Goal: Task Accomplishment & Management: Manage account settings

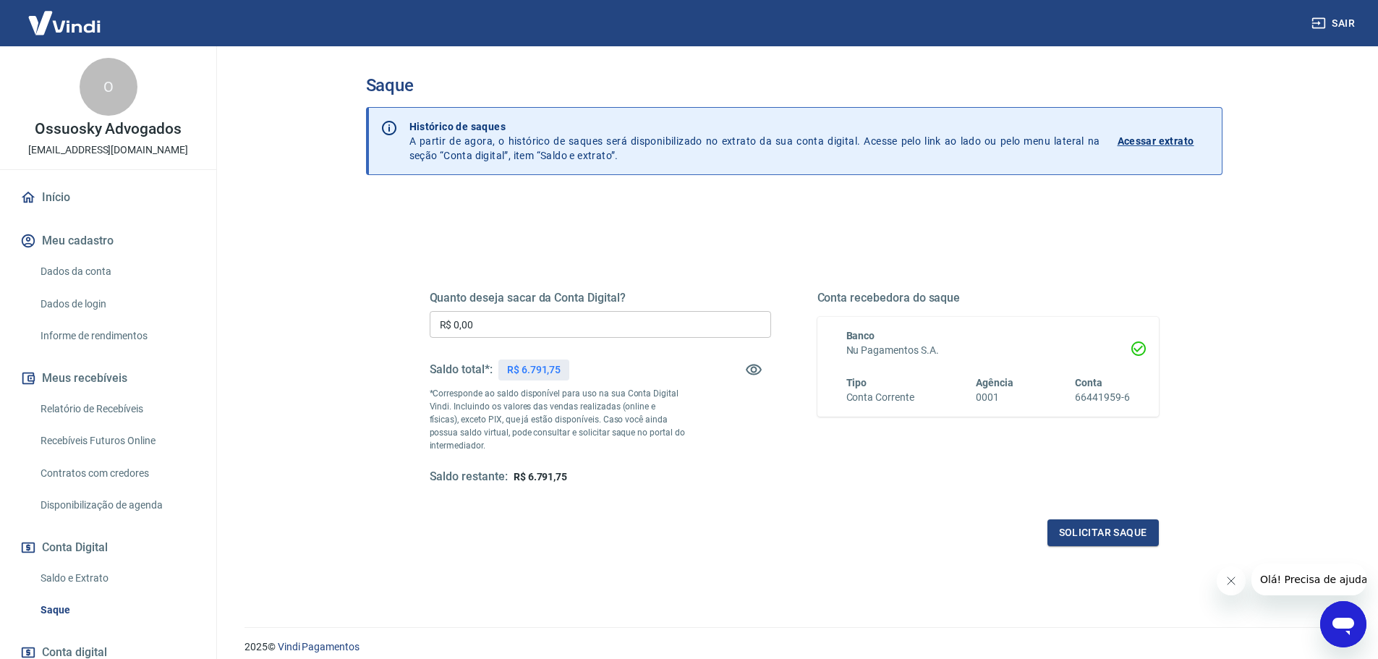
click at [483, 331] on input "R$ 0,00" at bounding box center [600, 324] width 341 height 27
type input "R$ 6.480,00"
click at [1098, 531] on button "Solicitar saque" at bounding box center [1103, 532] width 111 height 27
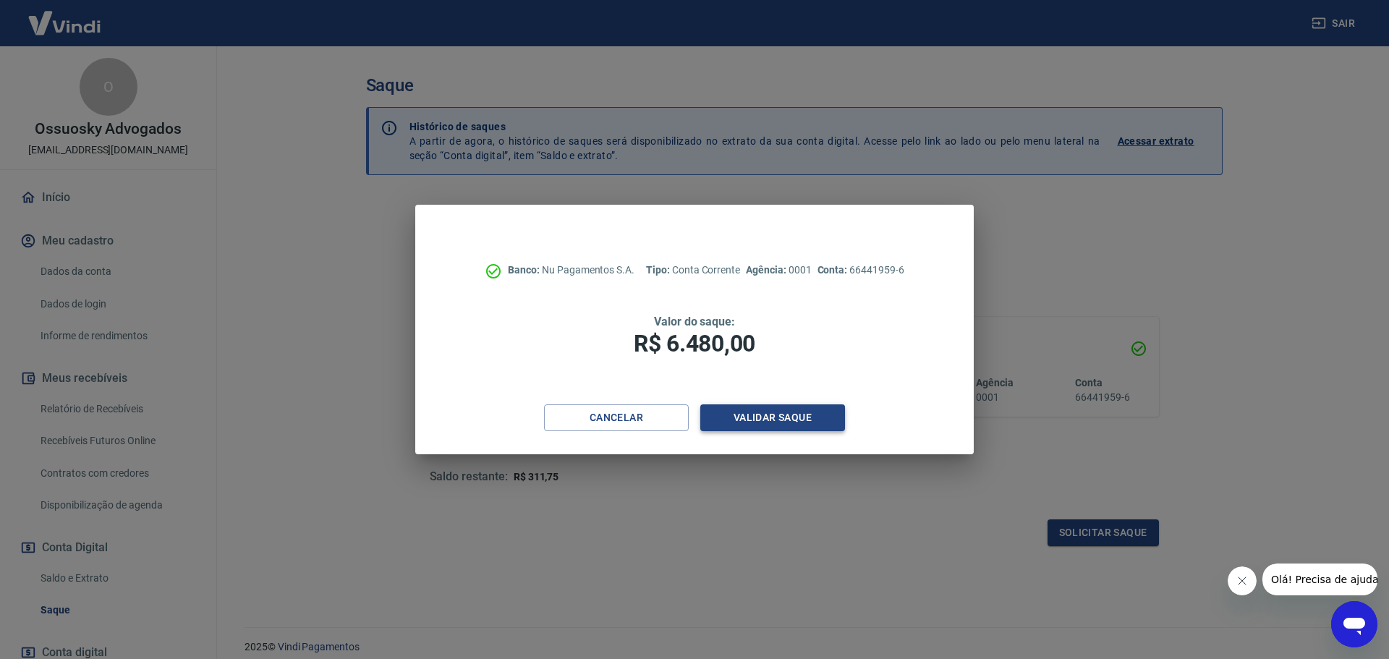
click at [797, 412] on button "Validar saque" at bounding box center [772, 417] width 145 height 27
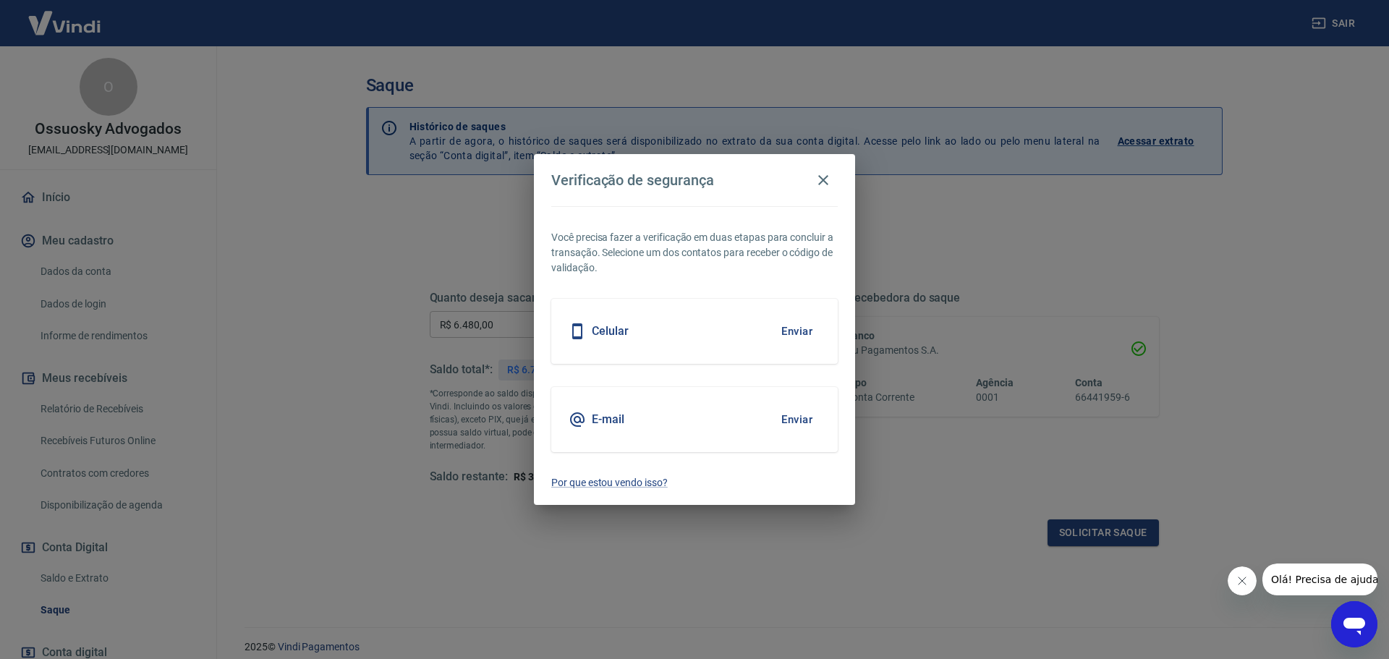
click at [797, 412] on button "Enviar" at bounding box center [796, 419] width 47 height 30
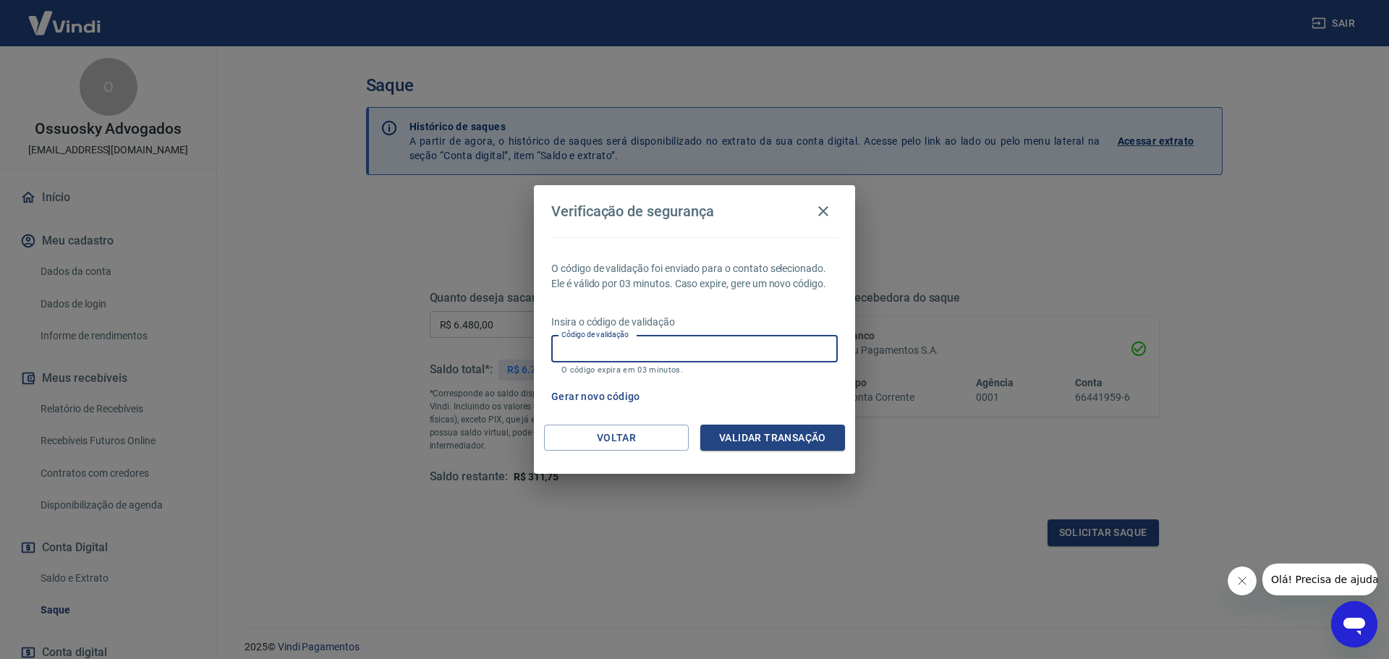
click at [789, 346] on input "Código de validação" at bounding box center [694, 349] width 287 height 27
type input "219942"
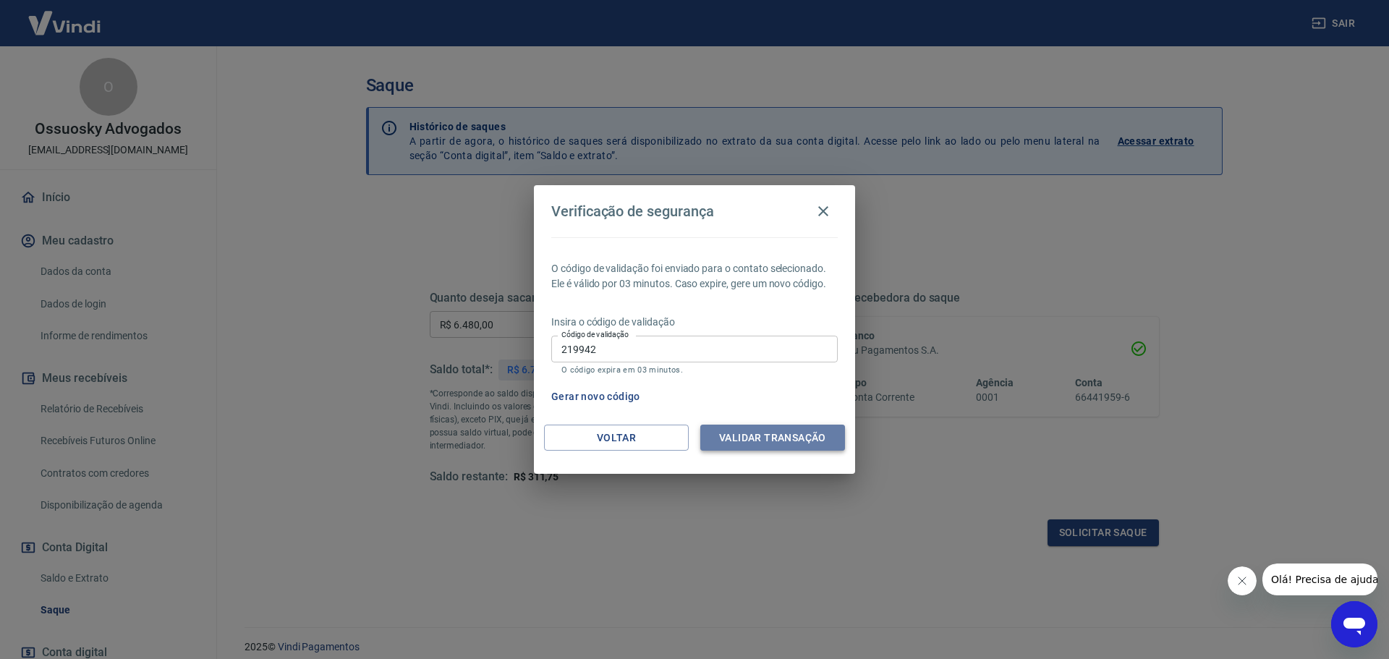
click at [773, 432] on button "Validar transação" at bounding box center [772, 438] width 145 height 27
